Goal: Navigation & Orientation: Understand site structure

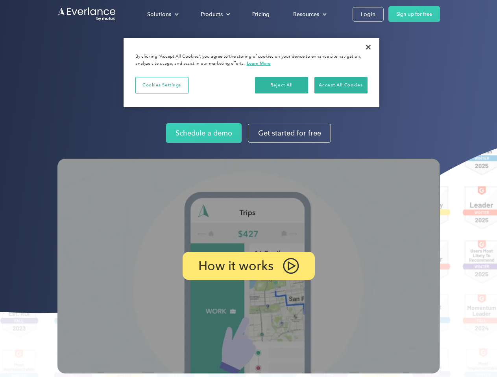
click at [248, 189] on img at bounding box center [248, 266] width 382 height 215
click at [162, 14] on div "Solutions" at bounding box center [159, 14] width 24 height 10
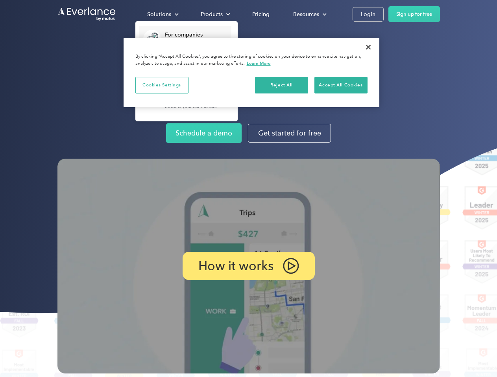
click at [214, 14] on div "Products" at bounding box center [211, 14] width 22 height 10
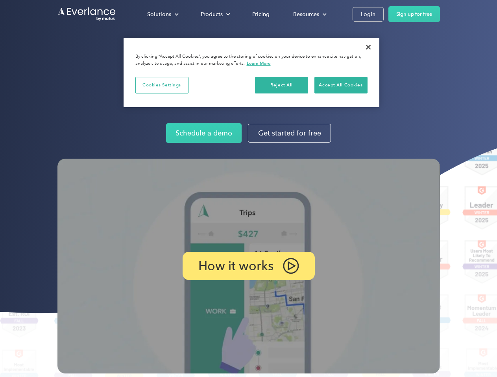
click at [309, 14] on div "Resources" at bounding box center [306, 14] width 26 height 10
click at [248, 266] on p "How it works" at bounding box center [235, 265] width 75 height 9
click at [162, 85] on button "Cookies Settings" at bounding box center [161, 85] width 53 height 17
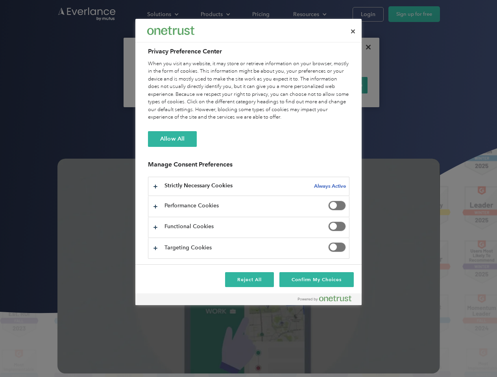
click at [281, 85] on div "When you visit any website, it may store or retrieve information on your browse…" at bounding box center [248, 90] width 201 height 61
click at [340, 85] on div "When you visit any website, it may store or retrieve information on your browse…" at bounding box center [248, 90] width 201 height 61
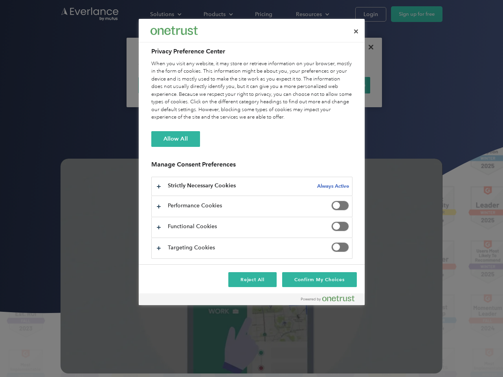
click at [368, 47] on div at bounding box center [251, 188] width 503 height 377
